Goal: Check status: Check status

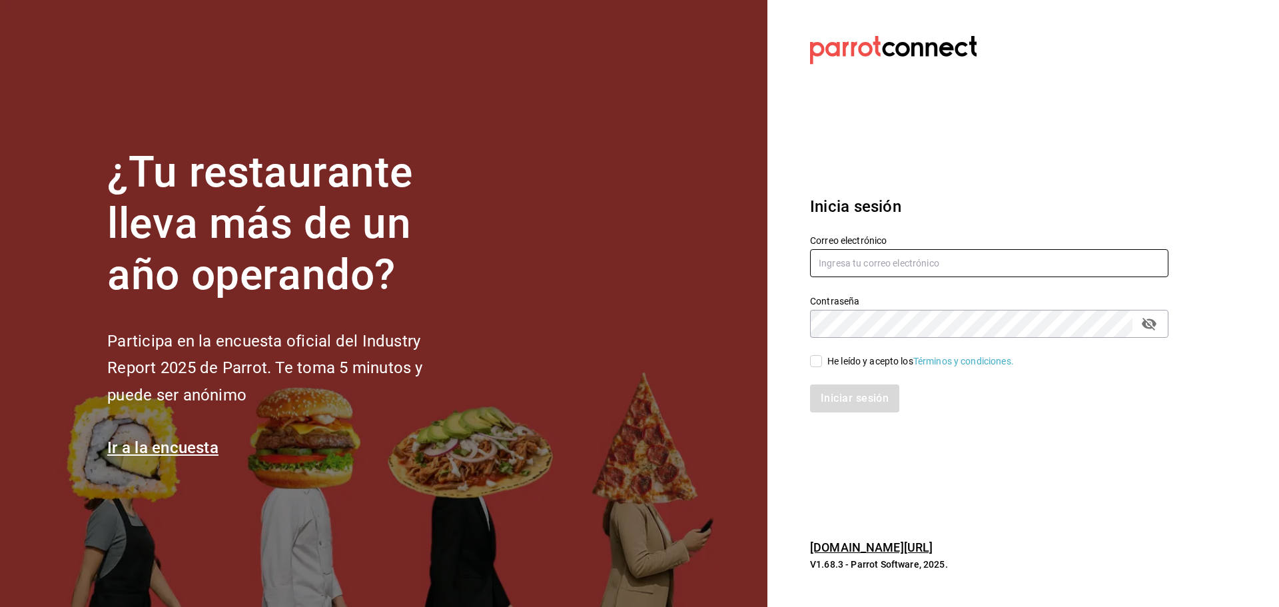
type input "jacobo.gomez@grupocosteno.com"
click at [817, 360] on input "He leído y acepto los Términos y condiciones." at bounding box center [816, 361] width 12 height 12
checkbox input "true"
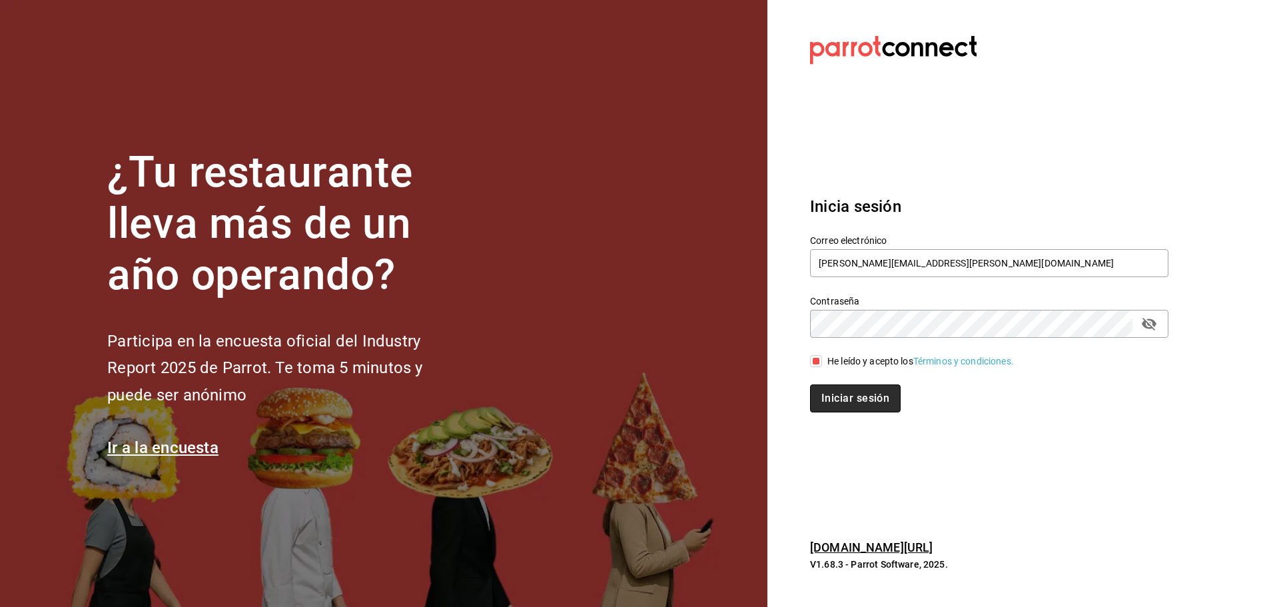
click at [818, 391] on button "Iniciar sesión" at bounding box center [855, 398] width 91 height 28
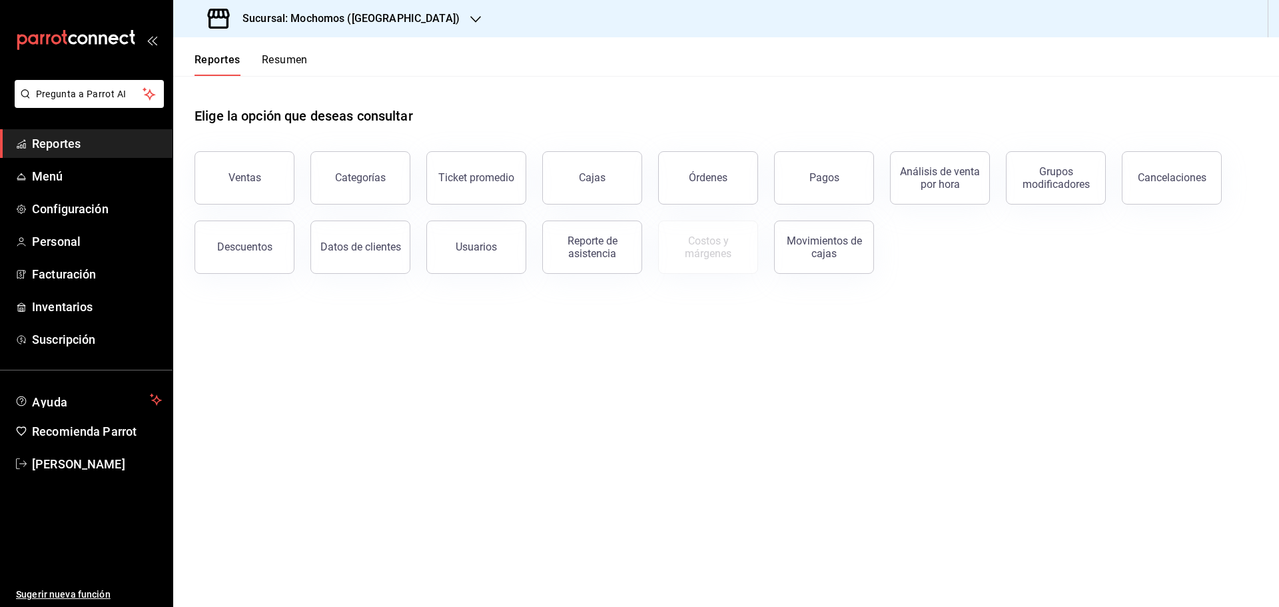
drag, startPoint x: 606, startPoint y: 262, endPoint x: 247, endPoint y: 175, distance: 369.6
click at [247, 175] on div "Ventas" at bounding box center [244, 177] width 33 height 13
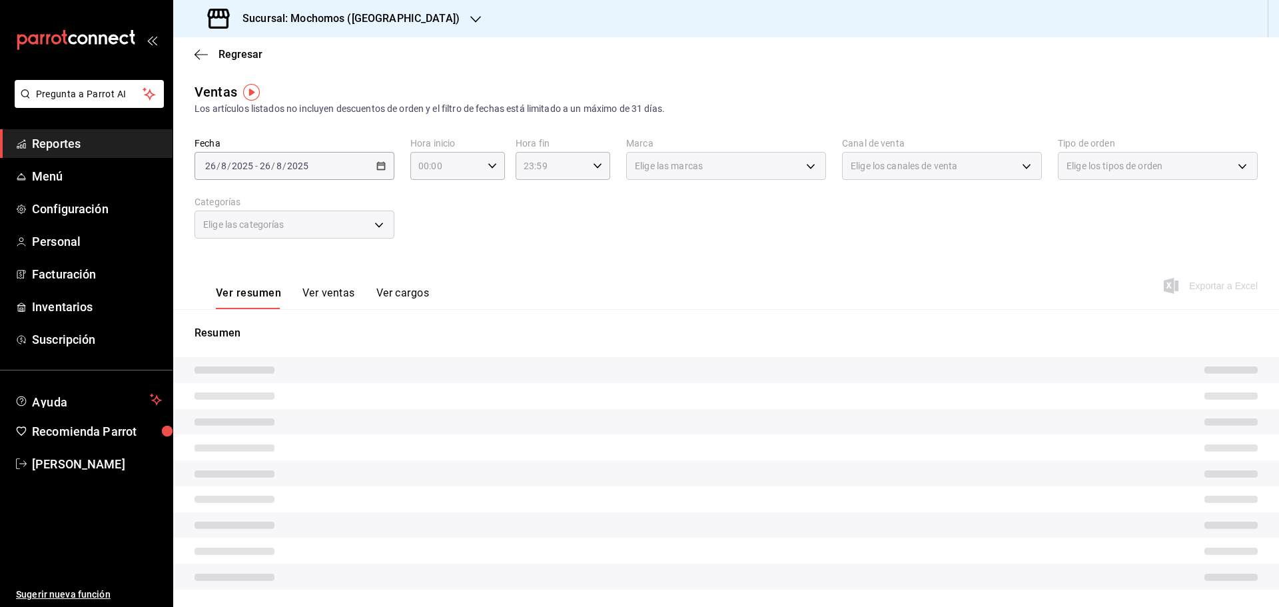
click at [363, 169] on div "[DATE] [DATE] - [DATE] [DATE]" at bounding box center [294, 166] width 200 height 28
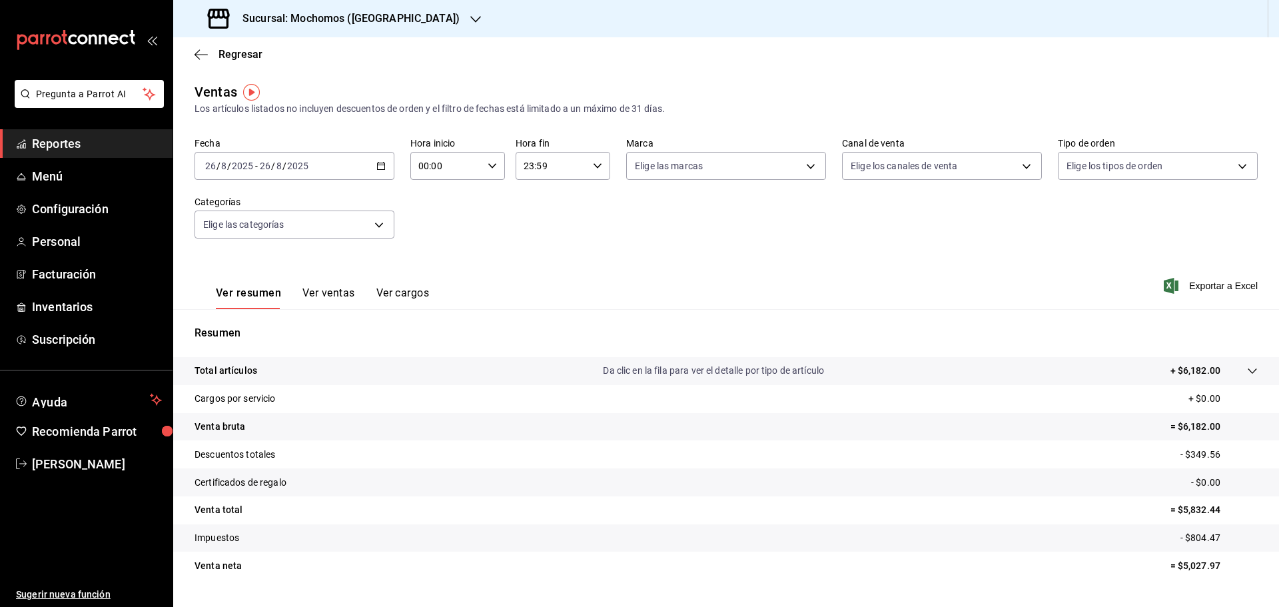
click at [361, 167] on div "[DATE] [DATE] - [DATE] [DATE]" at bounding box center [294, 166] width 200 height 28
click at [252, 311] on li "Rango de fechas" at bounding box center [257, 326] width 125 height 30
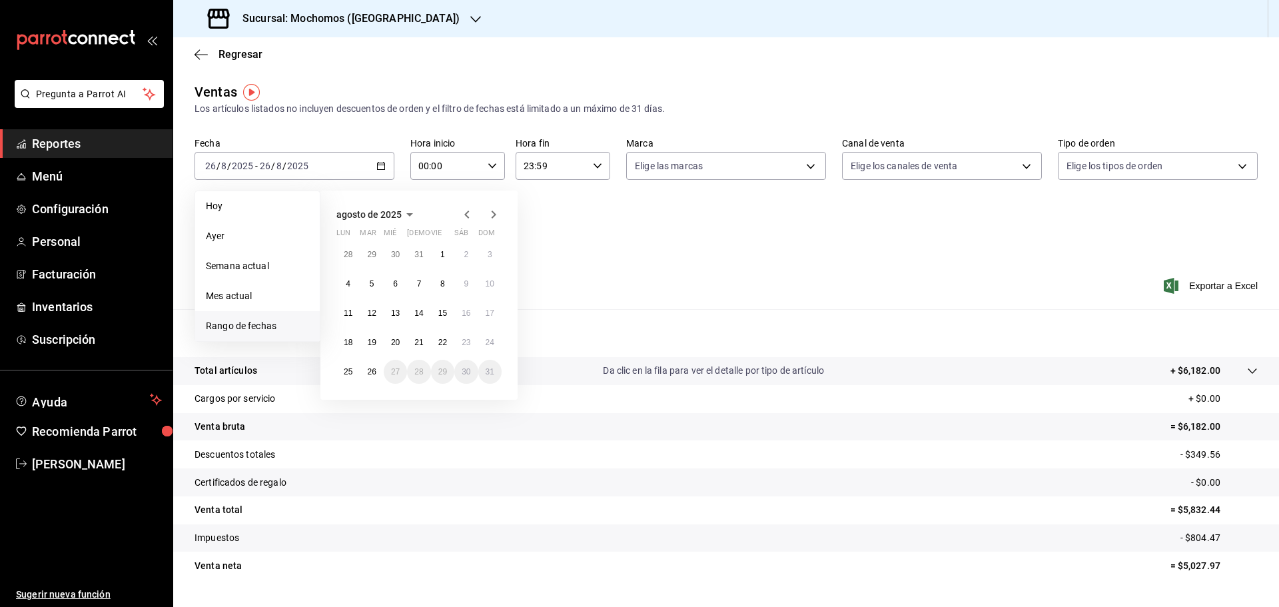
click at [248, 322] on span "Rango de fechas" at bounding box center [257, 326] width 103 height 14
click at [345, 375] on abbr "25" at bounding box center [348, 371] width 9 height 9
click at [345, 374] on abbr "25" at bounding box center [348, 371] width 9 height 9
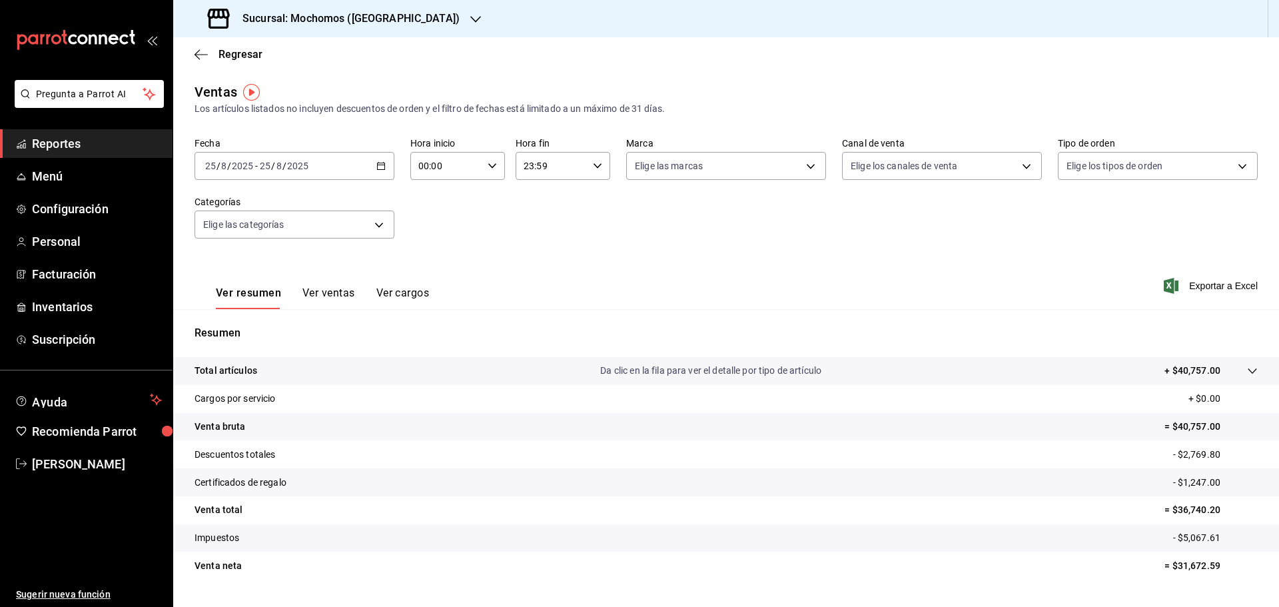
click at [290, 23] on h3 "Sucursal: Mochomos ([GEOGRAPHIC_DATA])" at bounding box center [346, 19] width 228 height 16
click at [204, 91] on span "Ryoshi ([GEOGRAPHIC_DATA])" at bounding box center [248, 88] width 129 height 14
